Goal: Task Accomplishment & Management: Complete application form

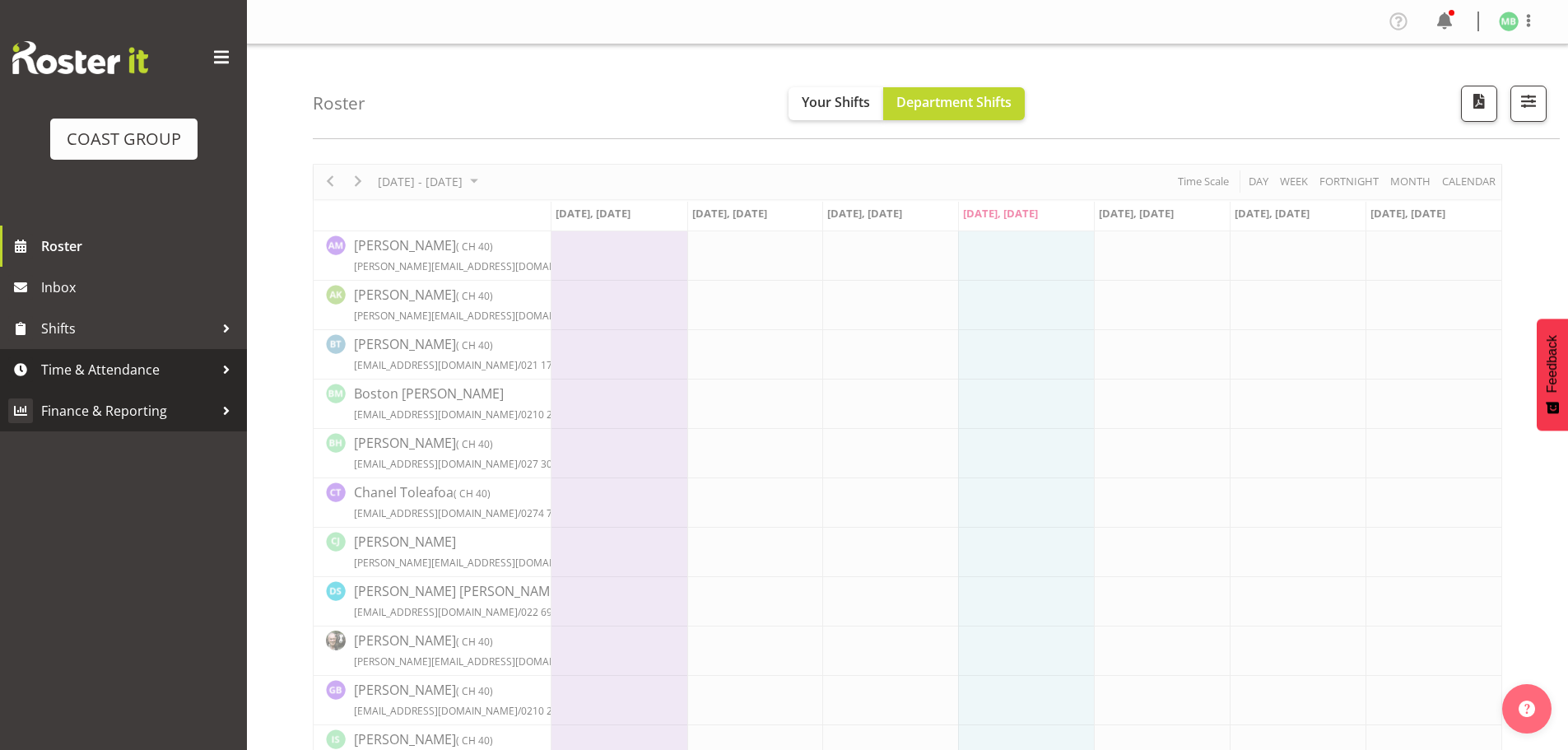
drag, startPoint x: 139, startPoint y: 365, endPoint x: 136, endPoint y: 399, distance: 34.1
click at [139, 365] on span "Time & Attendance" at bounding box center [128, 370] width 173 height 25
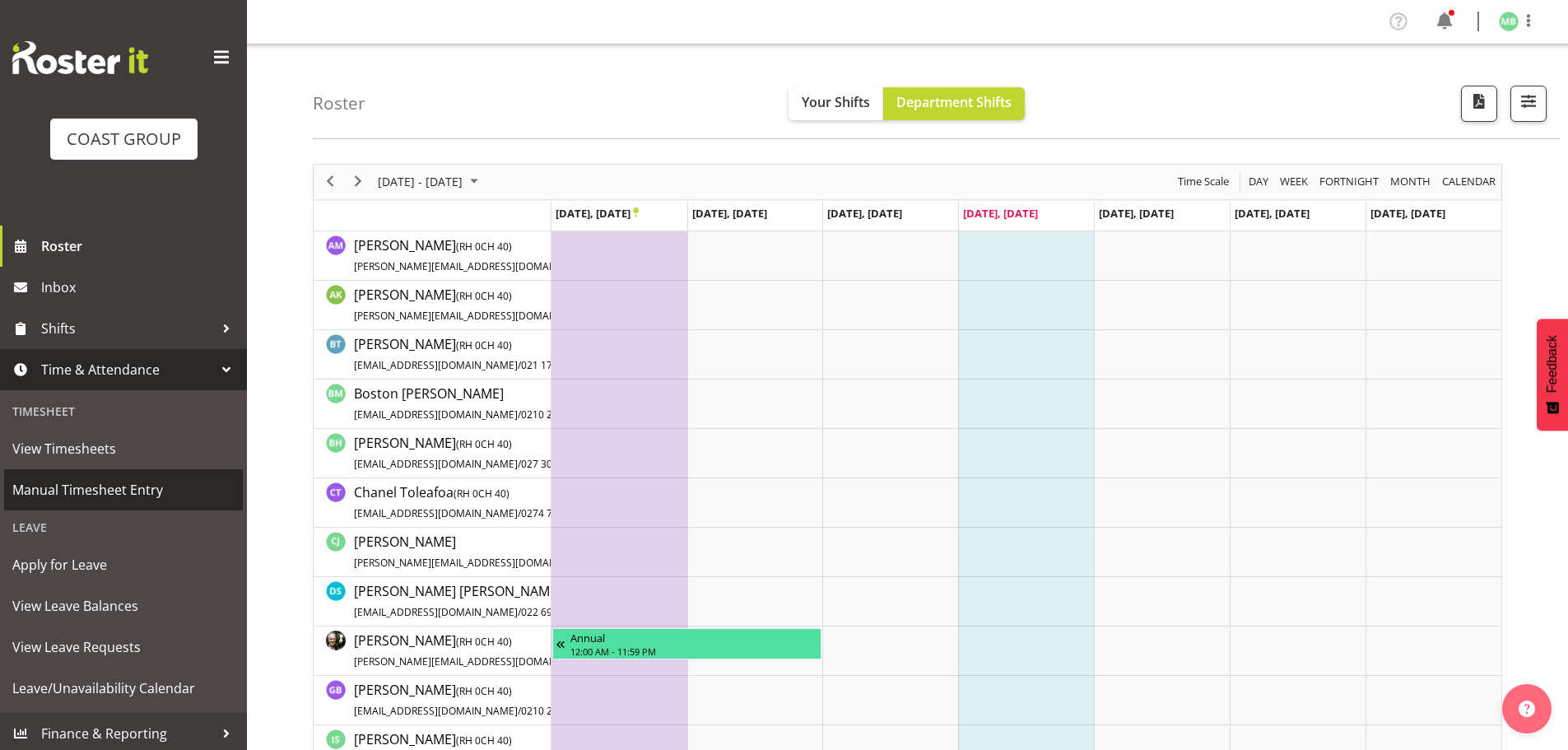
click at [136, 485] on span "Manual Timesheet Entry" at bounding box center [124, 490] width 223 height 25
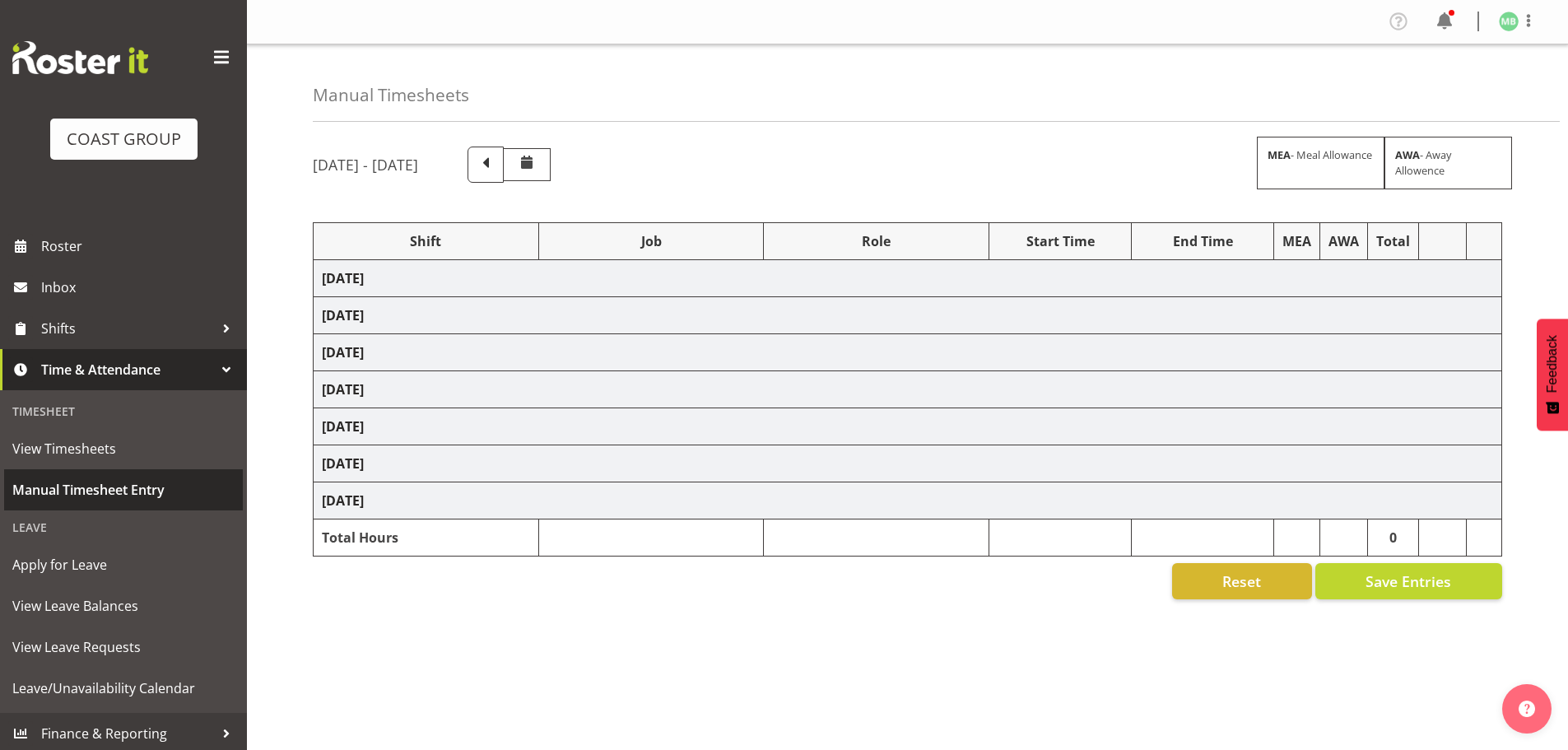
select select "16481"
select select "9465"
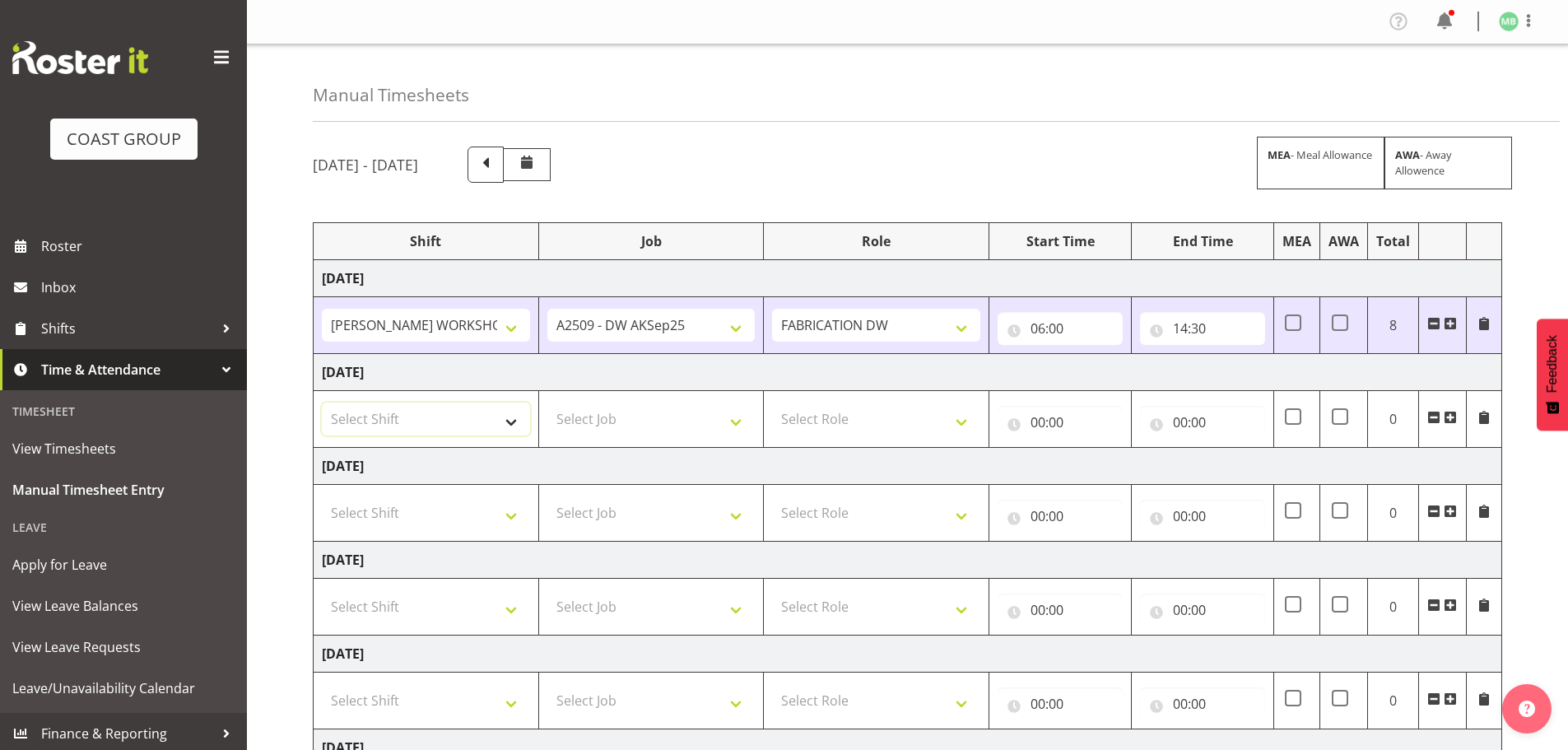
click at [424, 416] on select "Select Shift AKL SIGN ADMIN1 (LEAVE ALONE, DONT MAKE INACTIVE) DW ACCOUNT MANAG…" at bounding box center [426, 419] width 208 height 33
select select "16481"
click at [322, 403] on select "Select Shift AKL SIGN ADMIN1 (LEAVE ALONE, DONT MAKE INACTIVE) DW ACCOUNT MANAG…" at bounding box center [426, 419] width 208 height 33
click at [583, 412] on select "Select Job 1 Carlton Events 1 [PERSON_NAME][GEOGRAPHIC_DATA] 1 [PERSON_NAME][GE…" at bounding box center [651, 419] width 208 height 33
select select "9465"
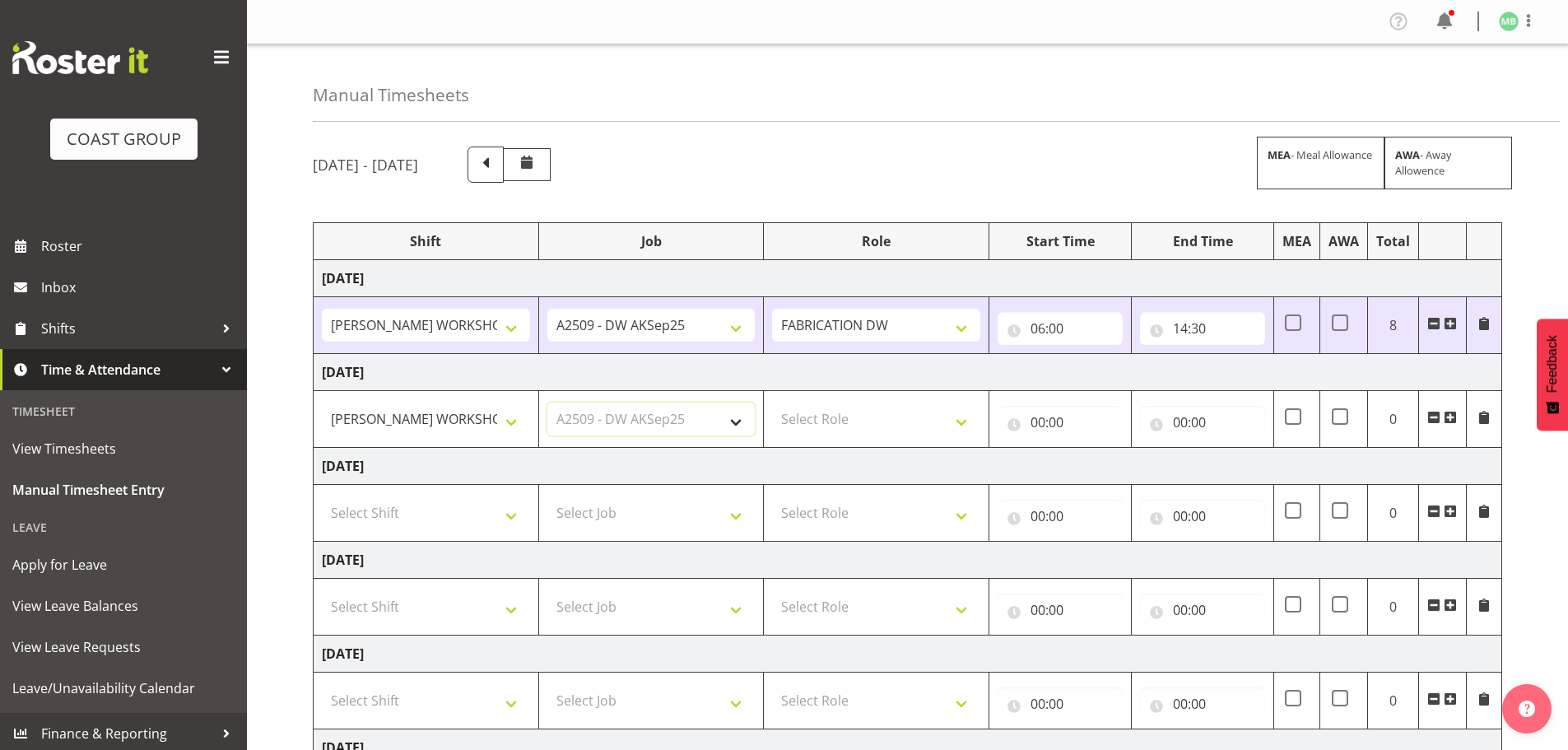
click at [547, 403] on select "Select Job 1 Carlton Events 1 [PERSON_NAME][GEOGRAPHIC_DATA] 1 [PERSON_NAME][GE…" at bounding box center [651, 419] width 208 height 33
click at [821, 413] on select "Select Role FABRICATION DW" at bounding box center [876, 419] width 208 height 33
select select "543"
click at [772, 403] on select "Select Role FABRICATION DW" at bounding box center [876, 419] width 208 height 33
click at [1040, 417] on input "00:00" at bounding box center [1060, 423] width 125 height 33
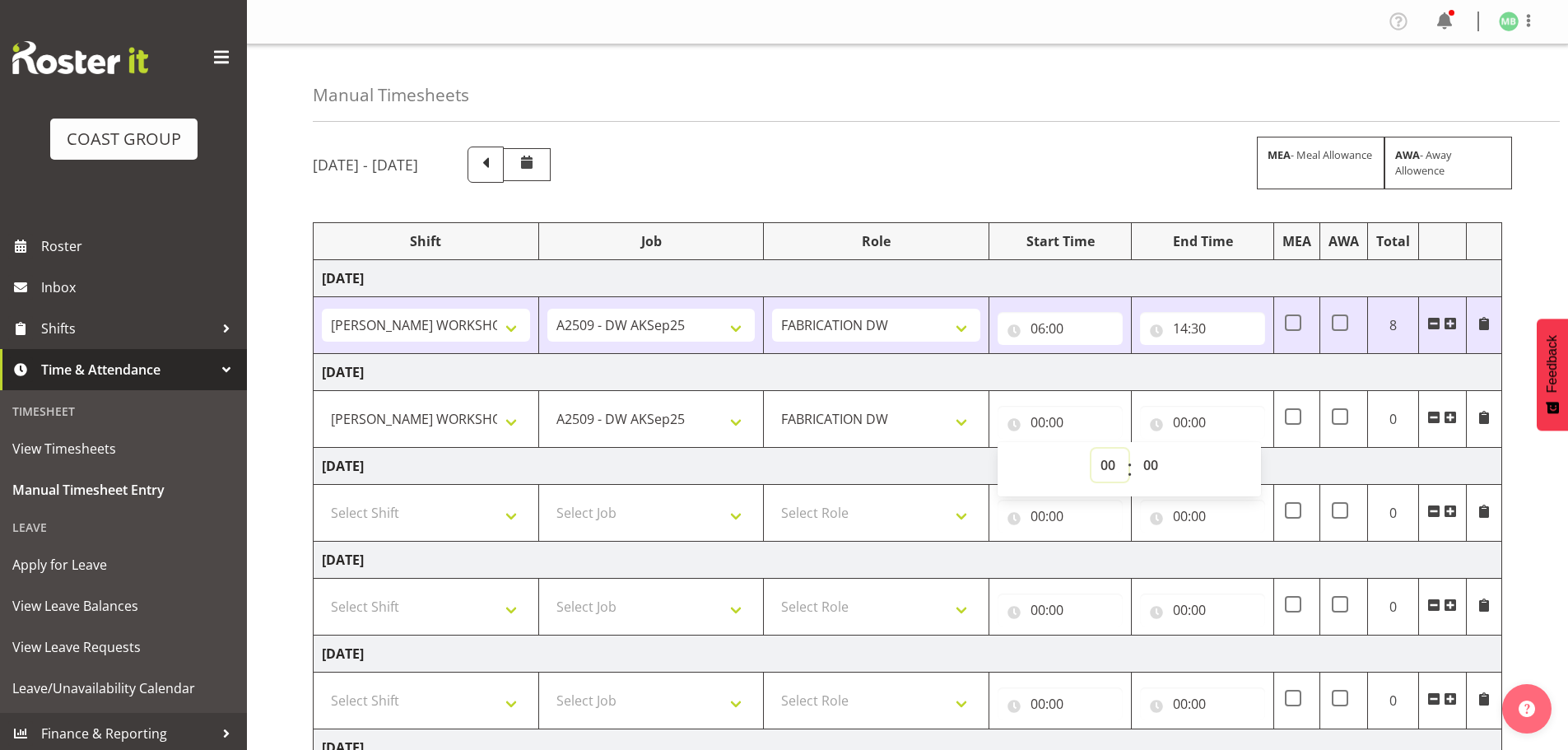
click at [1109, 465] on select "00 01 02 03 04 05 06 07 08 09 10 11 12 13 14 15 16 17 18 19 20 21 22 23" at bounding box center [1110, 465] width 37 height 33
select select "6"
click at [1091, 449] on select "00 01 02 03 04 05 06 07 08 09 10 11 12 13 14 15 16 17 18 19 20 21 22 23" at bounding box center [1110, 465] width 37 height 33
type input "06:00"
click at [1183, 417] on input "00:00" at bounding box center [1203, 423] width 125 height 33
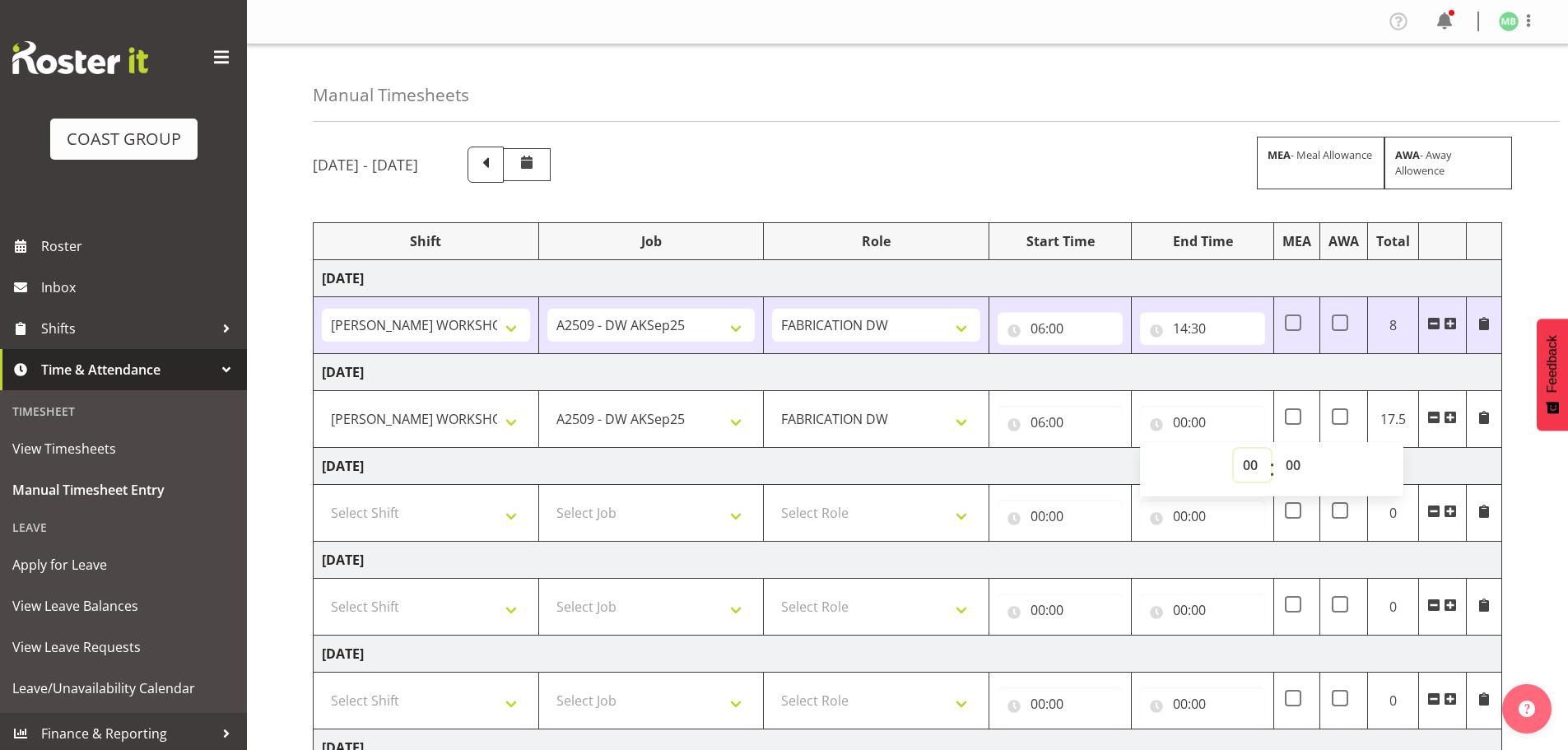
click at [1244, 460] on select "00 01 02 03 04 05 06 07 08 09 10 11 12 13 14 15 16 17 18 19 20 21 22 23" at bounding box center [1252, 465] width 37 height 33
select select "14"
click at [1234, 449] on select "00 01 02 03 04 05 06 07 08 09 10 11 12 13 14 15 16 17 18 19 20 21 22 23" at bounding box center [1252, 465] width 37 height 33
type input "14:00"
click at [1296, 462] on select "00 01 02 03 04 05 06 07 08 09 10 11 12 13 14 15 16 17 18 19 20 21 22 23 24 25 2…" at bounding box center [1295, 465] width 37 height 33
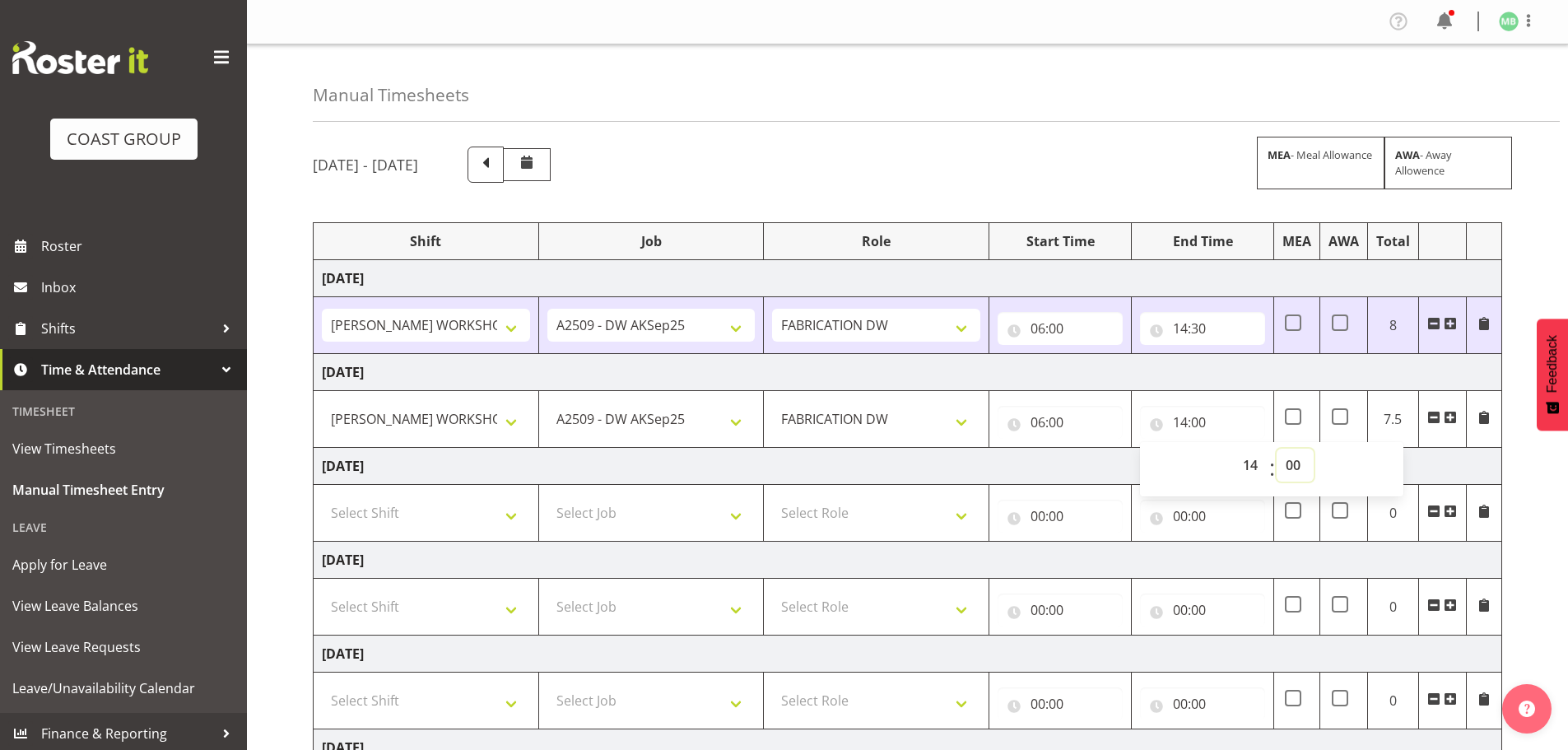
select select "30"
click at [1276, 449] on select "00 01 02 03 04 05 06 07 08 09 10 11 12 13 14 15 16 17 18 19 20 21 22 23 24 25 2…" at bounding box center [1295, 465] width 37 height 33
type input "14:30"
click at [1535, 562] on div "[DATE] - [DATE] MEA - Meal Allowance AWA - Away Allowence Shift Job Role Start …" at bounding box center [941, 572] width 1256 height 875
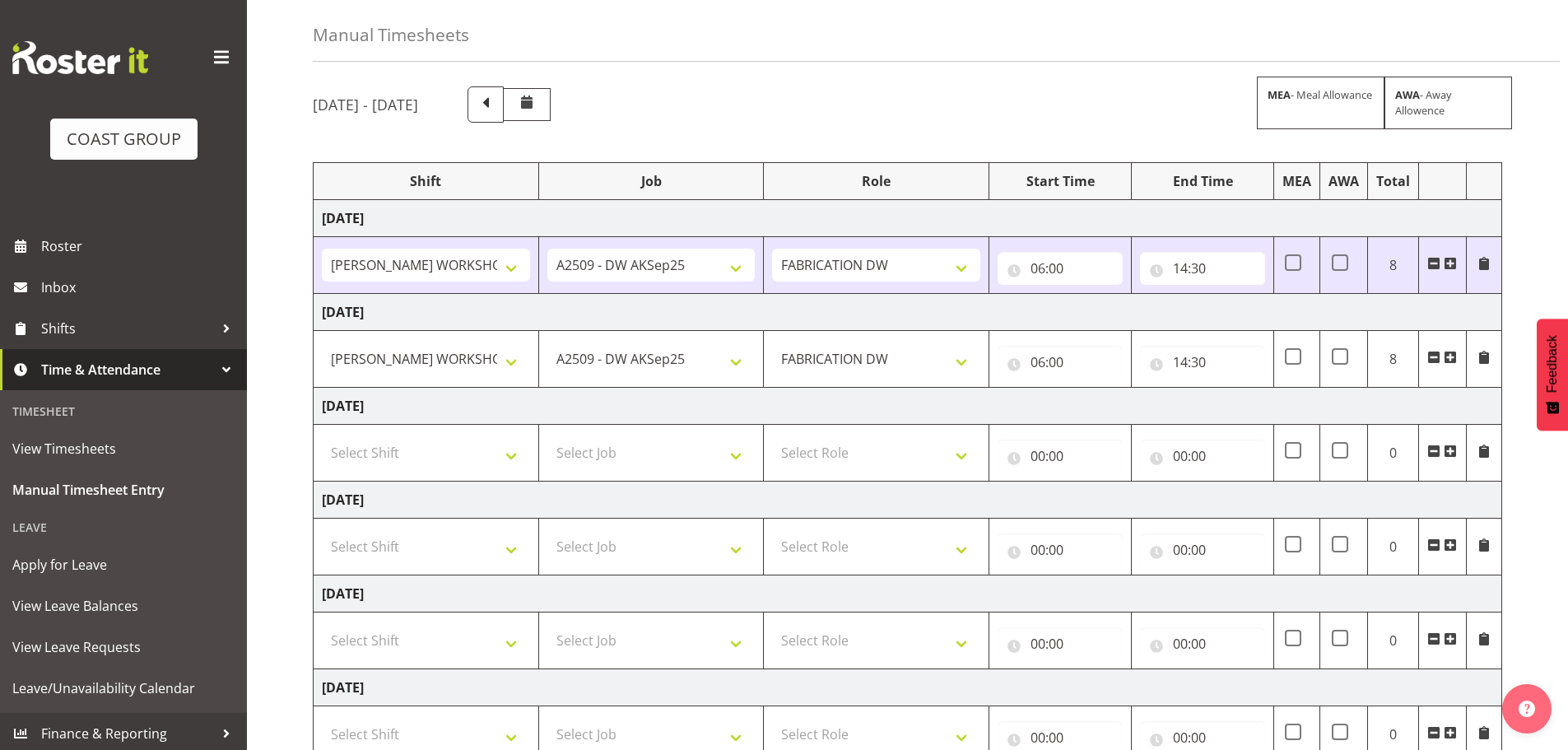
scroll to position [272, 0]
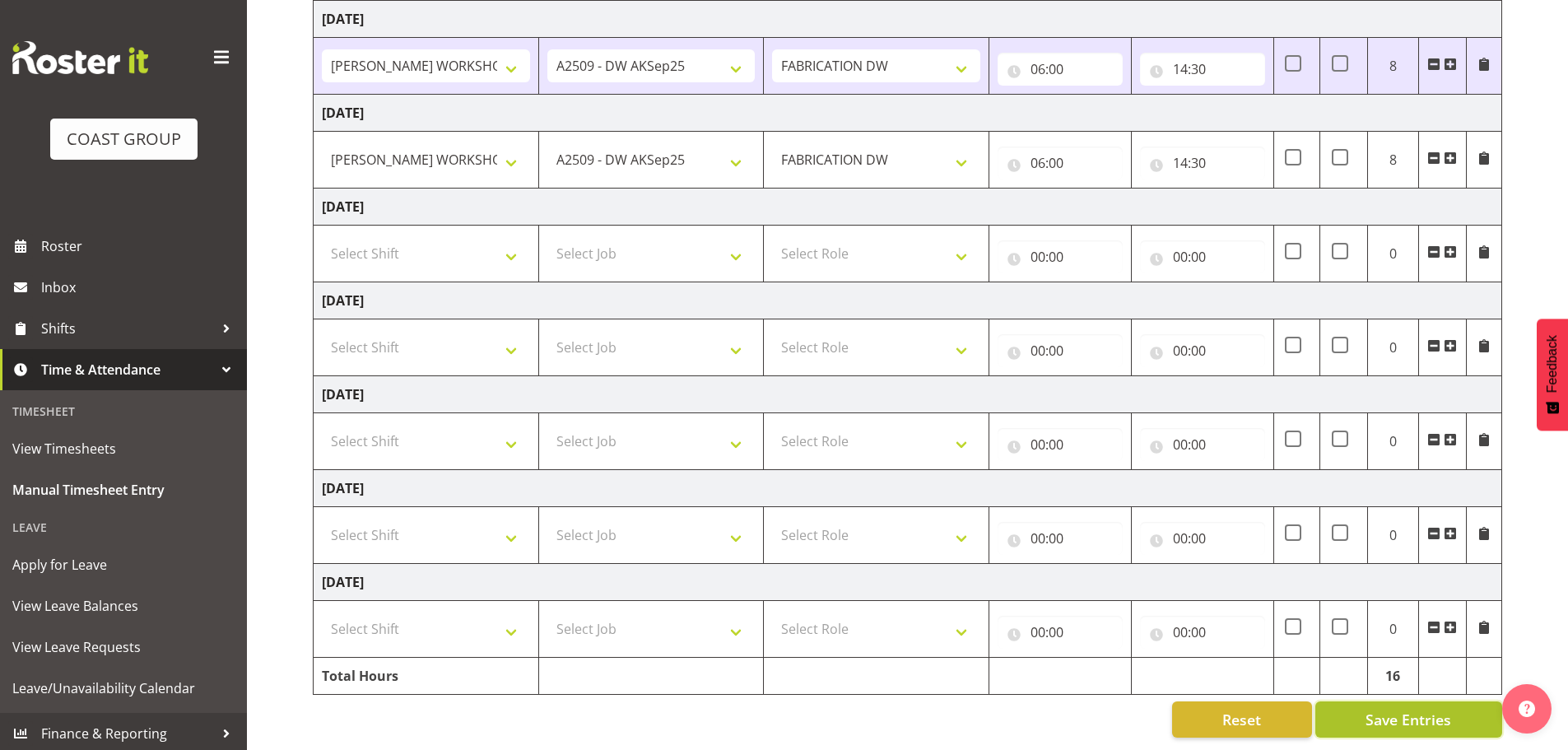
click at [1381, 708] on span "Save Entries" at bounding box center [1409, 719] width 86 height 22
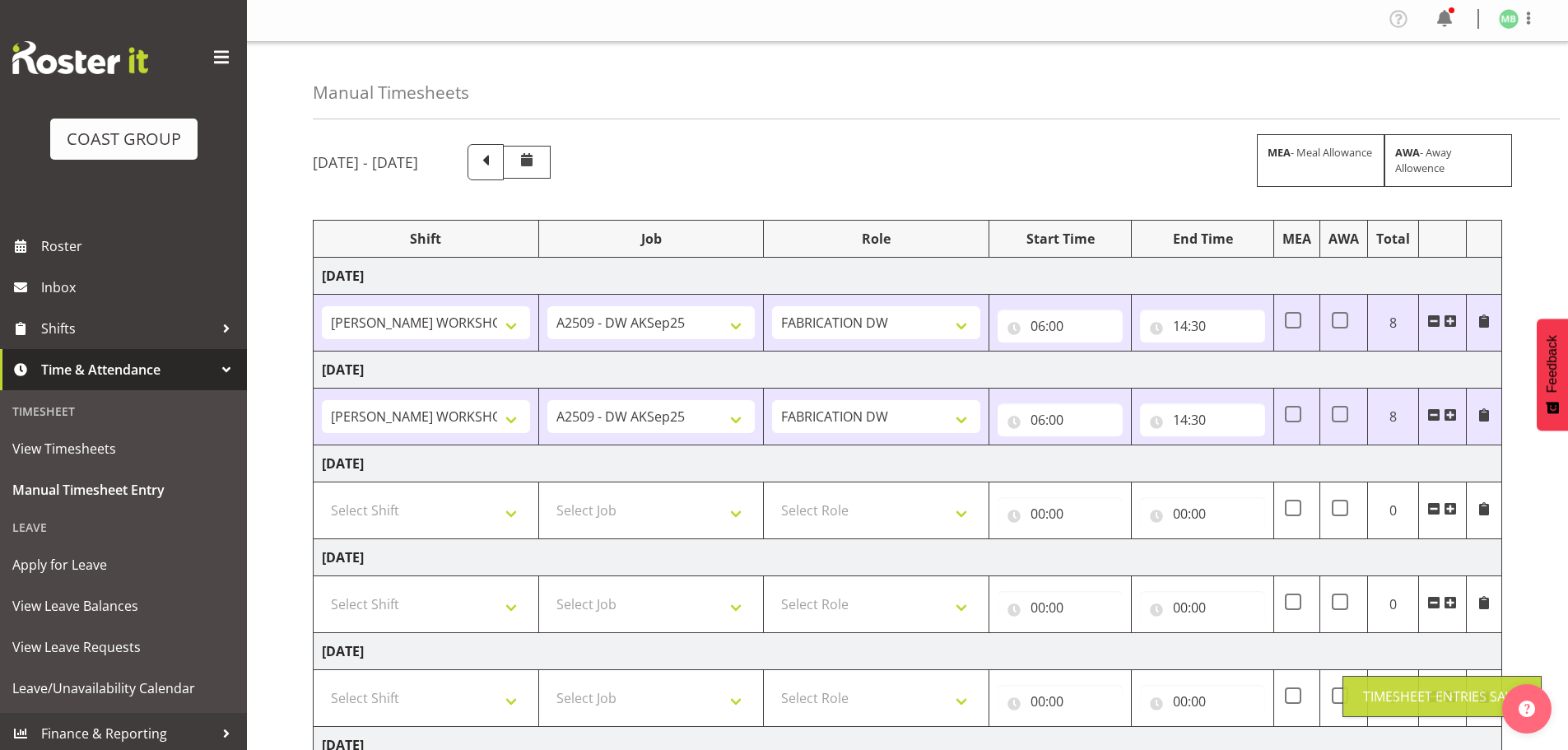
scroll to position [0, 0]
click at [1530, 19] on span at bounding box center [1529, 21] width 20 height 20
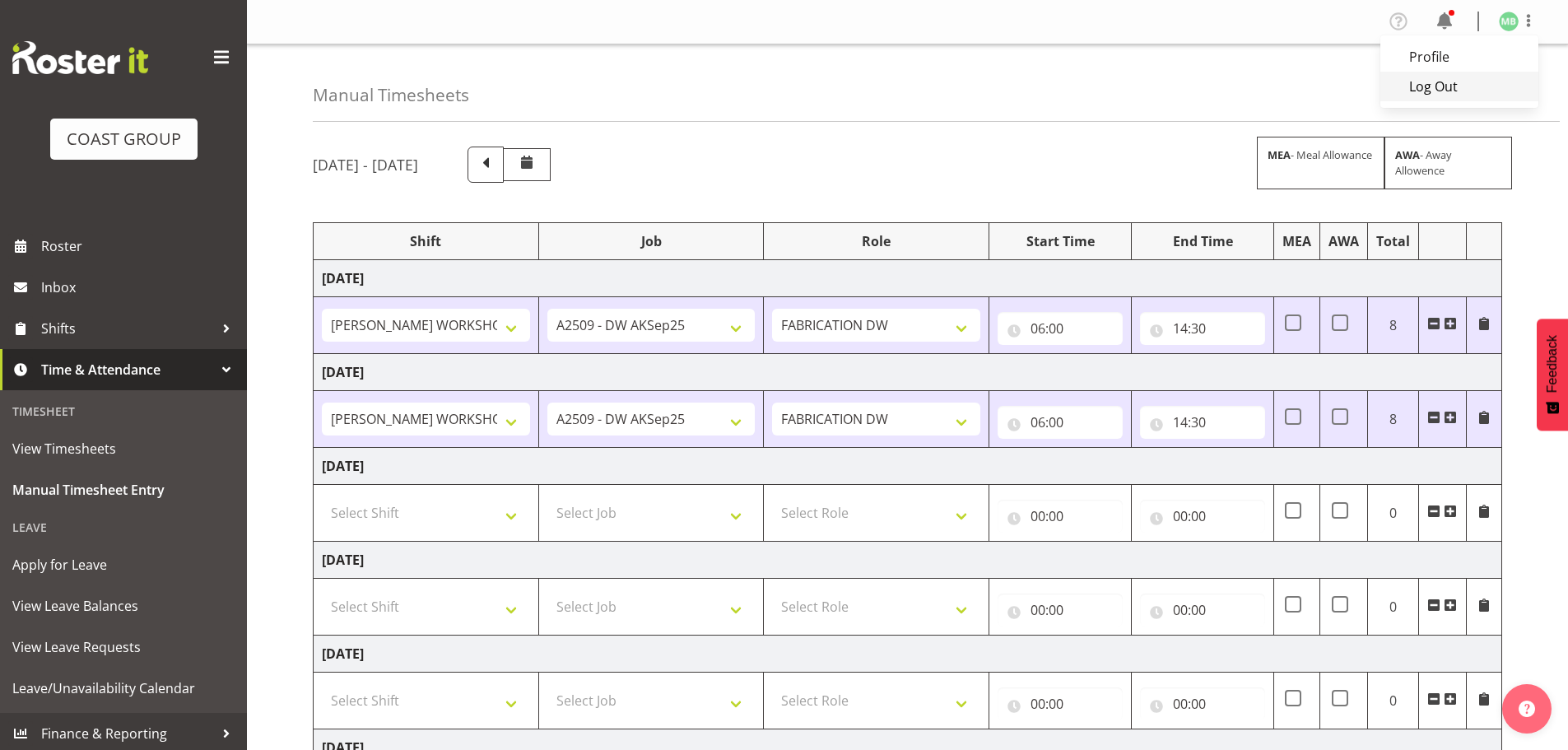
click at [1456, 84] on link "Log Out" at bounding box center [1459, 86] width 158 height 30
